Goal: Ask a question

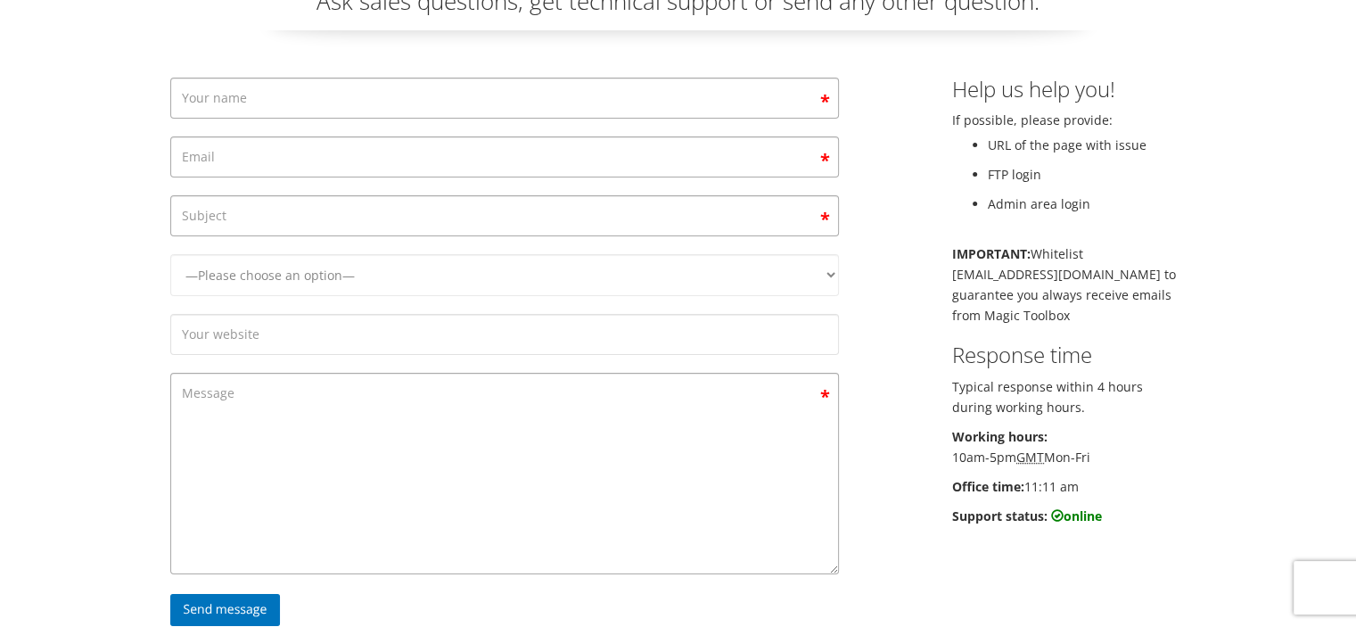
scroll to position [178, 0]
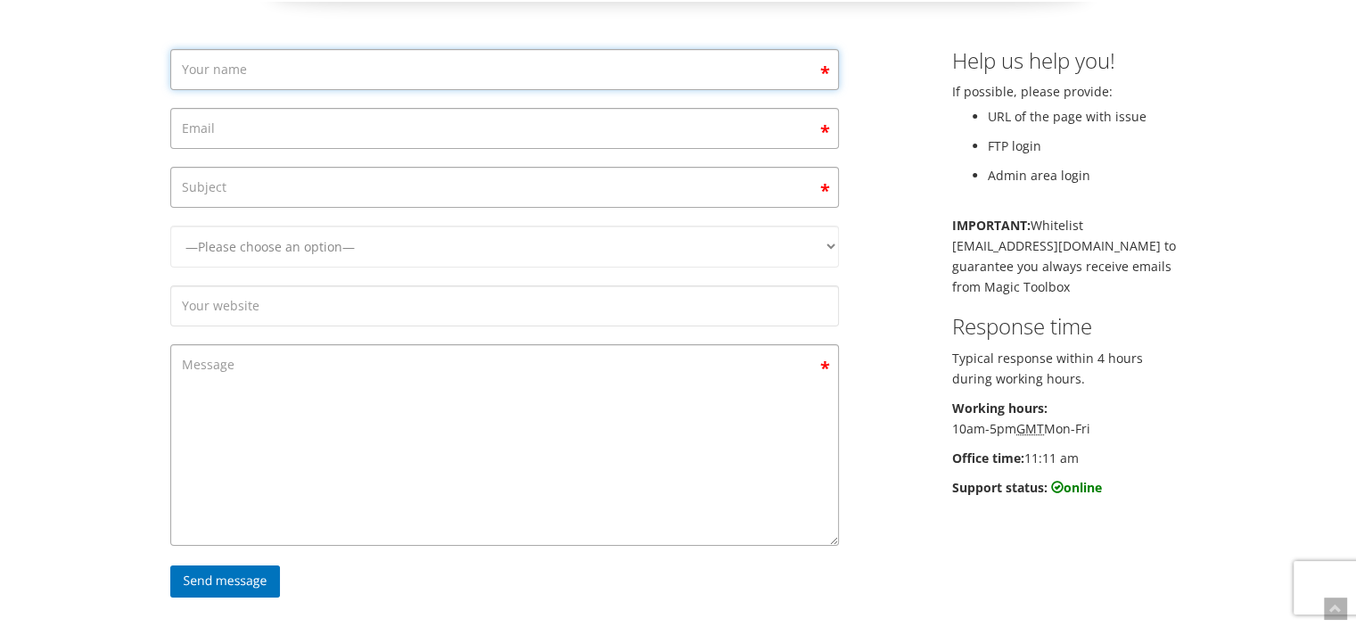
click at [792, 68] on input "Contact form" at bounding box center [504, 69] width 669 height 41
click at [881, 81] on div "—Please choose an option— Magic Zoom Magic Zoom Plus Magic Thumb Magic Slidesho…" at bounding box center [678, 334] width 1043 height 570
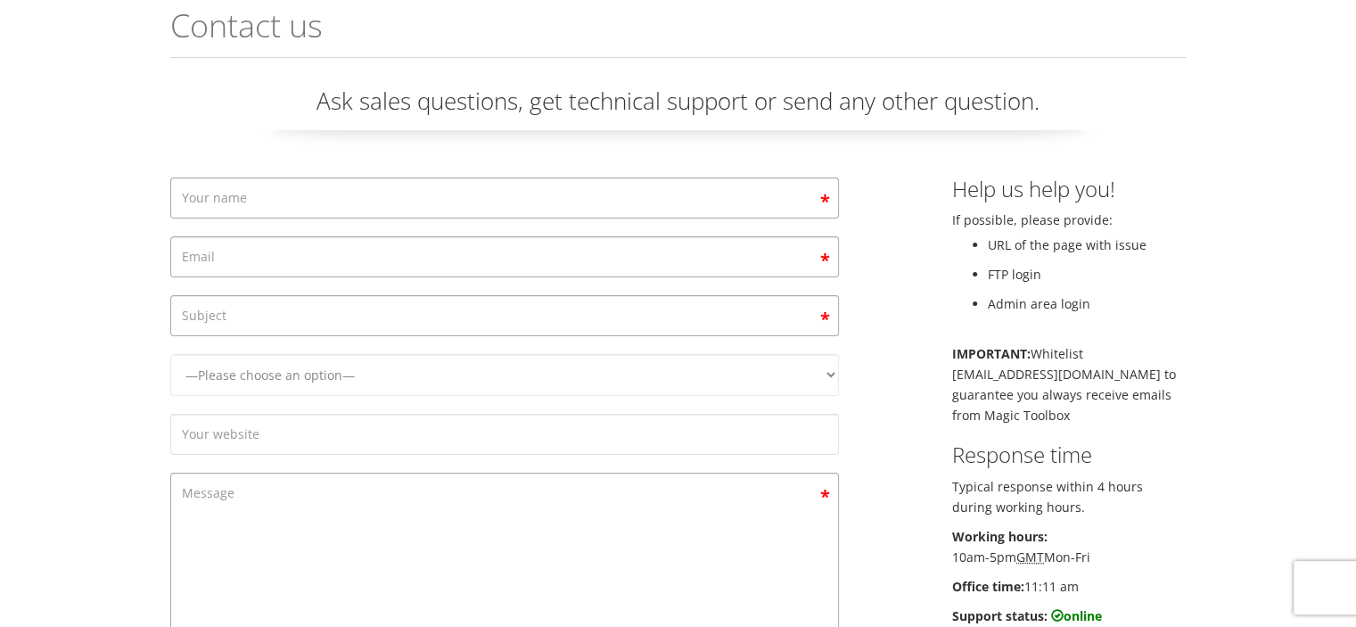
scroll to position [0, 0]
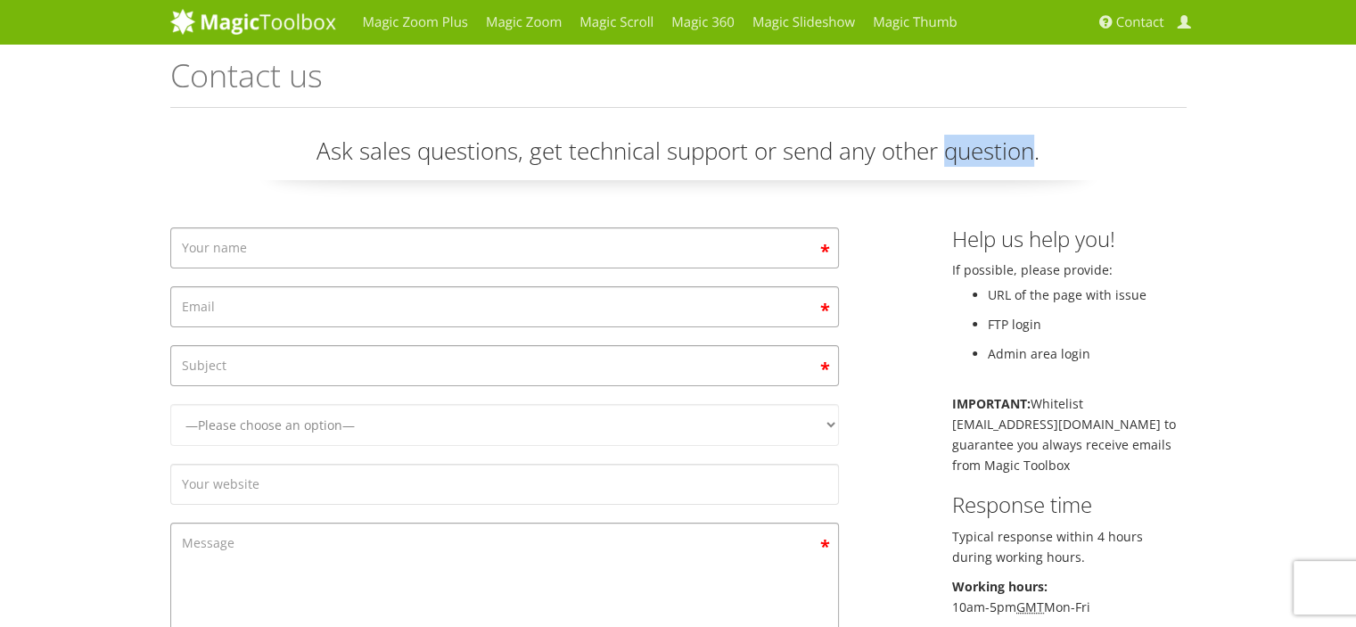
drag, startPoint x: 947, startPoint y: 145, endPoint x: 1035, endPoint y: 150, distance: 88.4
click at [1035, 150] on p "Ask sales questions, get technical support or send any other question." at bounding box center [678, 157] width 1016 height 45
click at [944, 140] on p "Ask sales questions, get technical support or send any other question." at bounding box center [678, 157] width 1016 height 45
click at [910, 144] on p "Ask sales questions, get technical support or send any other question." at bounding box center [678, 157] width 1016 height 45
click at [907, 146] on p "Ask sales questions, get technical support or send any other question." at bounding box center [678, 157] width 1016 height 45
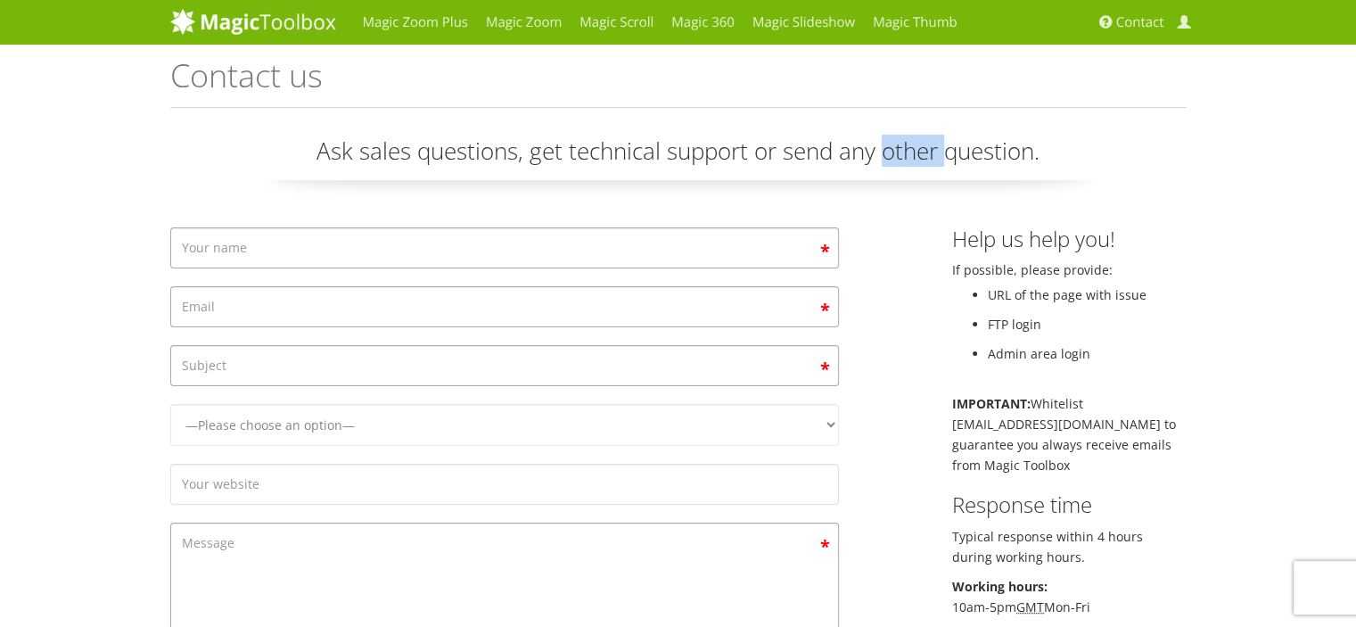
click at [907, 146] on p "Ask sales questions, get technical support or send any other question." at bounding box center [678, 157] width 1016 height 45
